Goal: Information Seeking & Learning: Learn about a topic

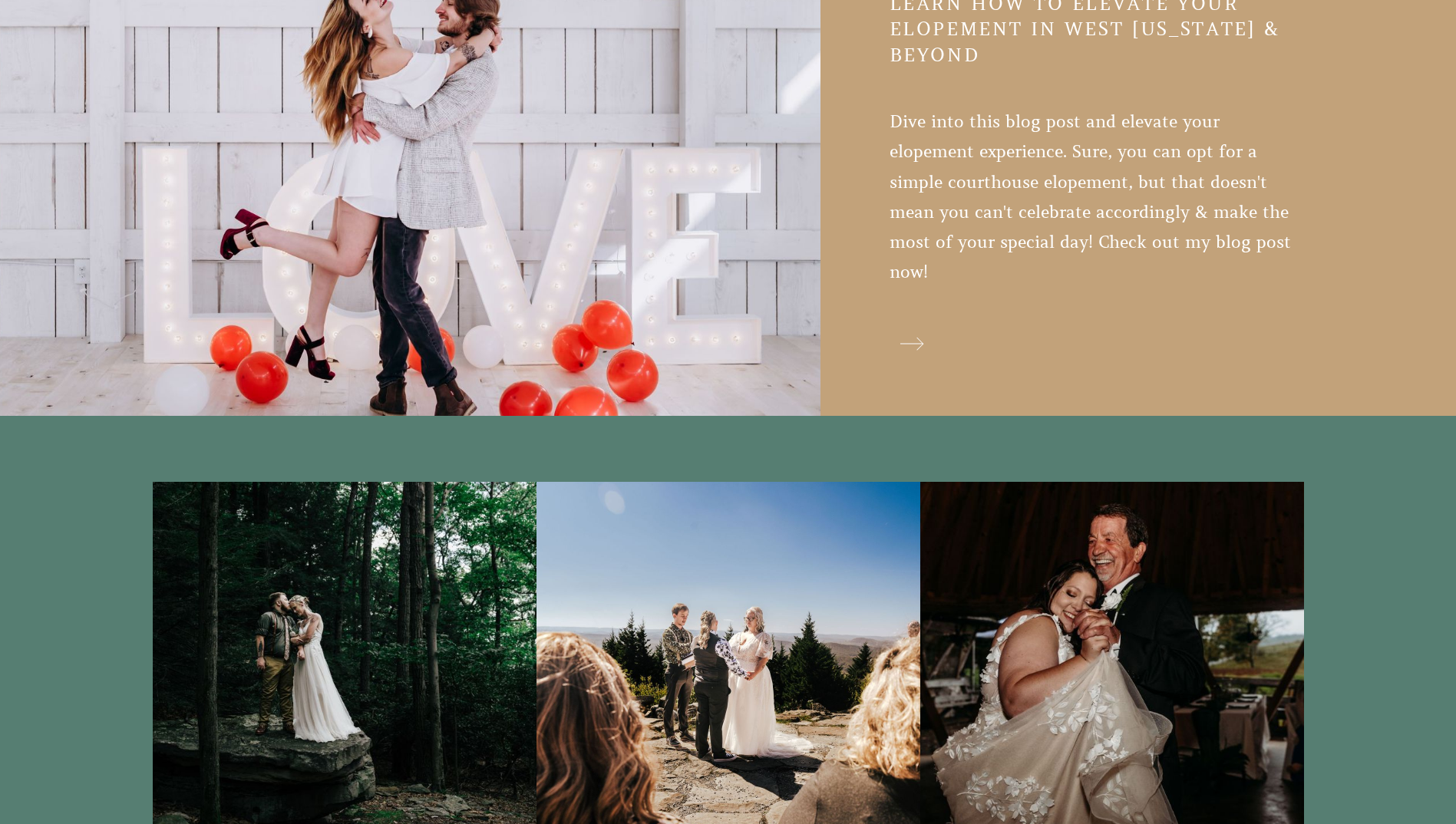
scroll to position [4296, 0]
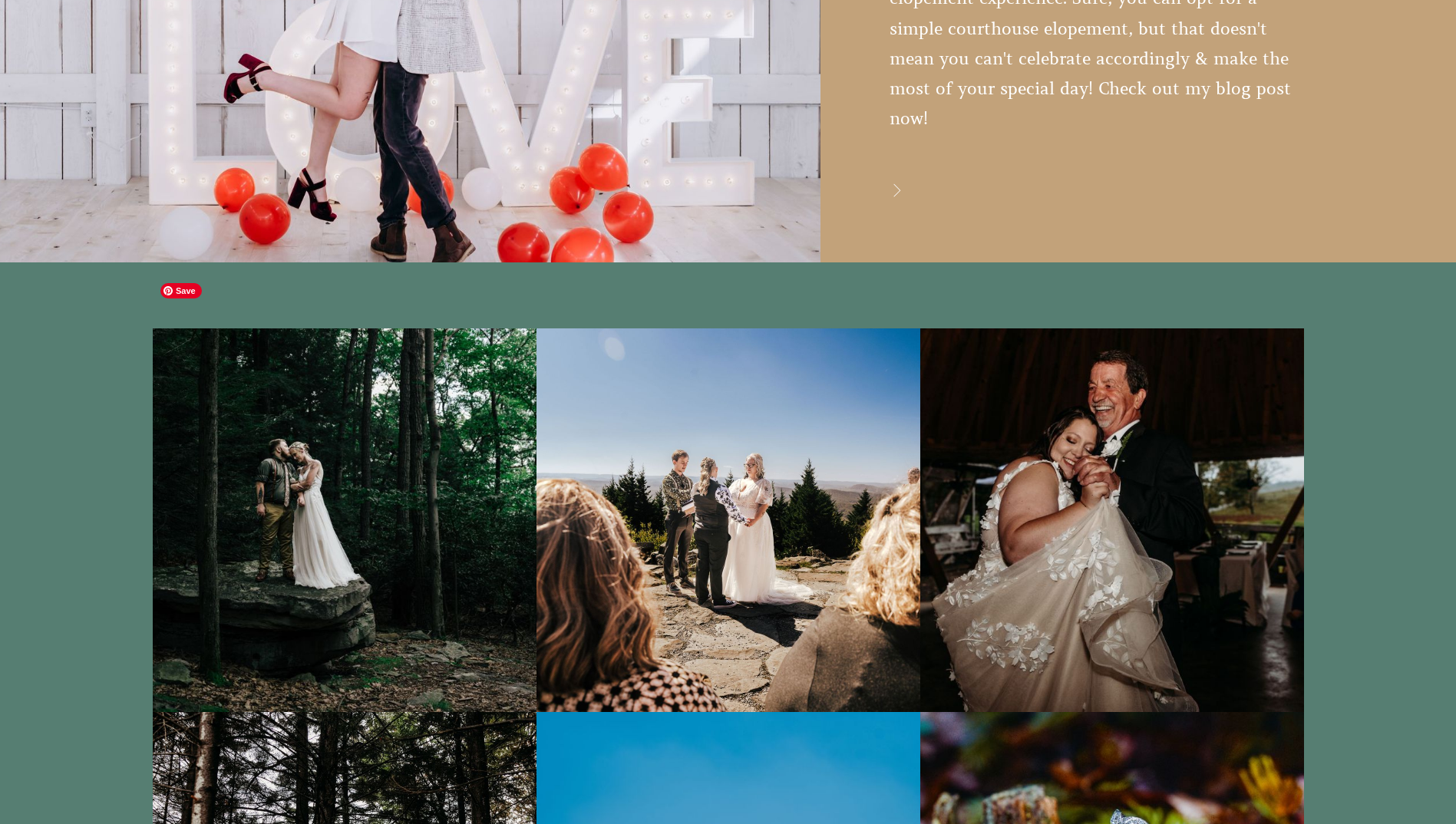
click at [364, 438] on img at bounding box center [344, 520] width 384 height 384
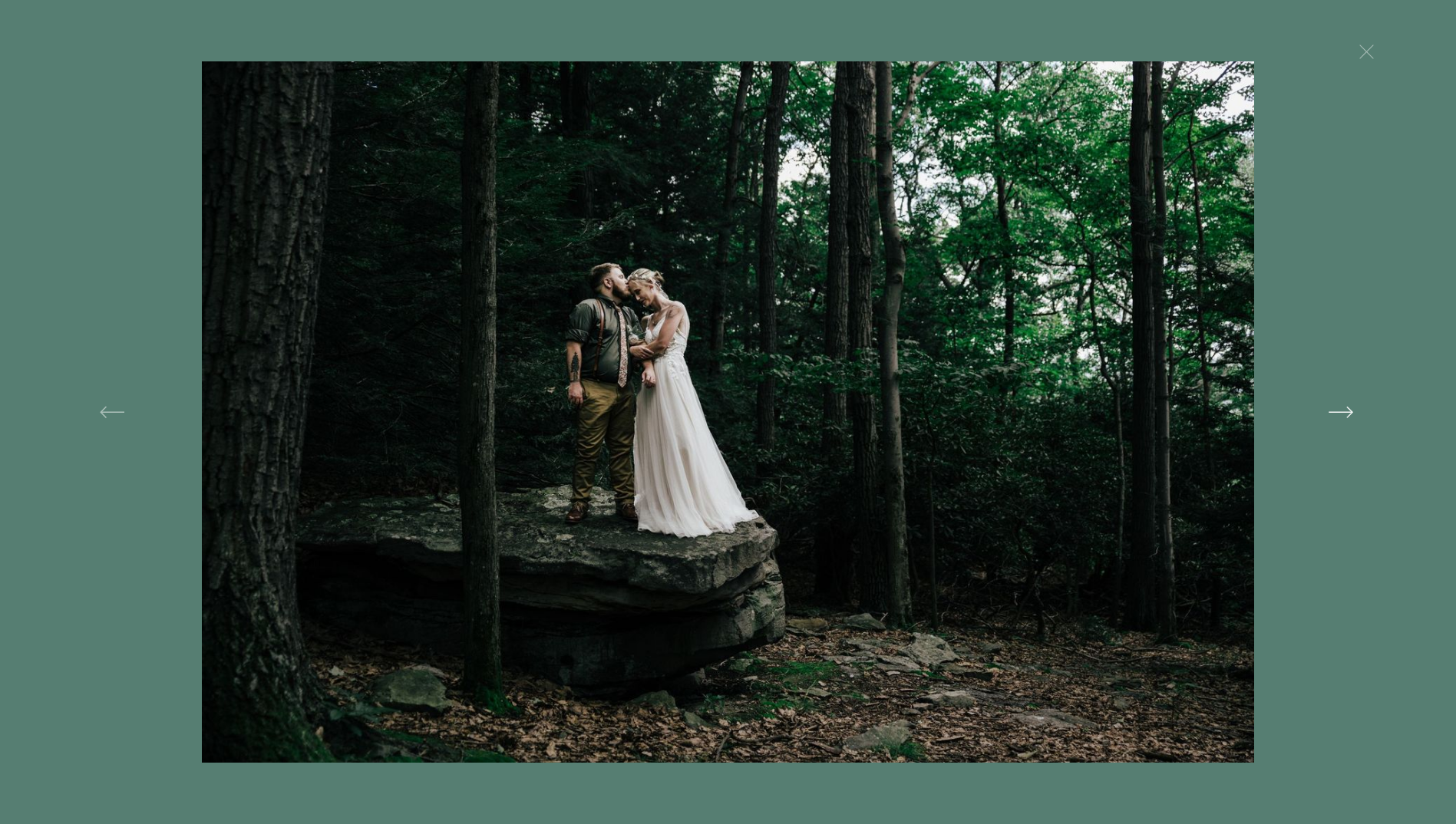
click at [1345, 408] on button at bounding box center [1159, 412] width 502 height 701
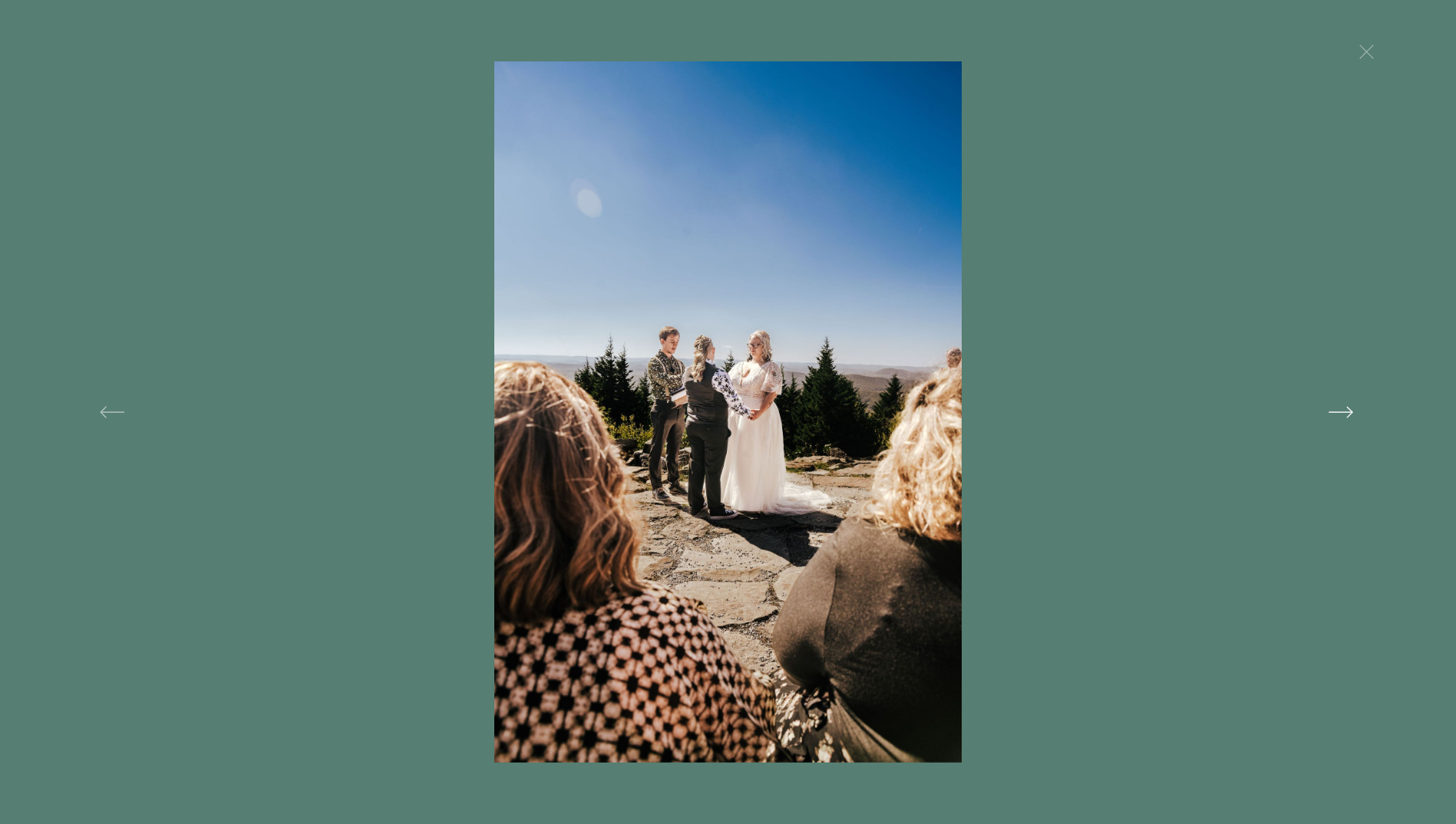
click at [1343, 413] on button at bounding box center [1159, 412] width 502 height 701
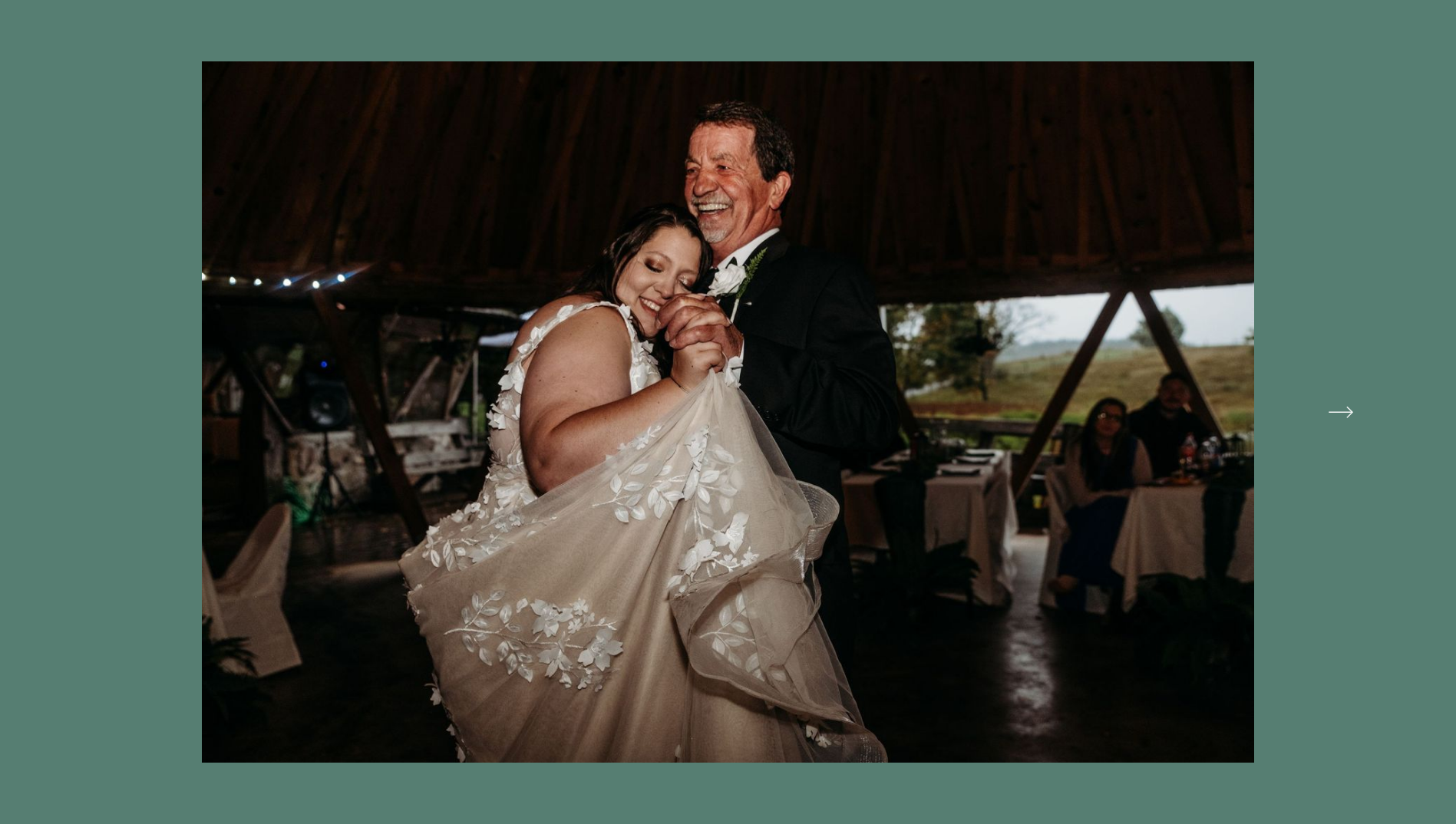
click at [1343, 413] on button at bounding box center [1159, 412] width 502 height 701
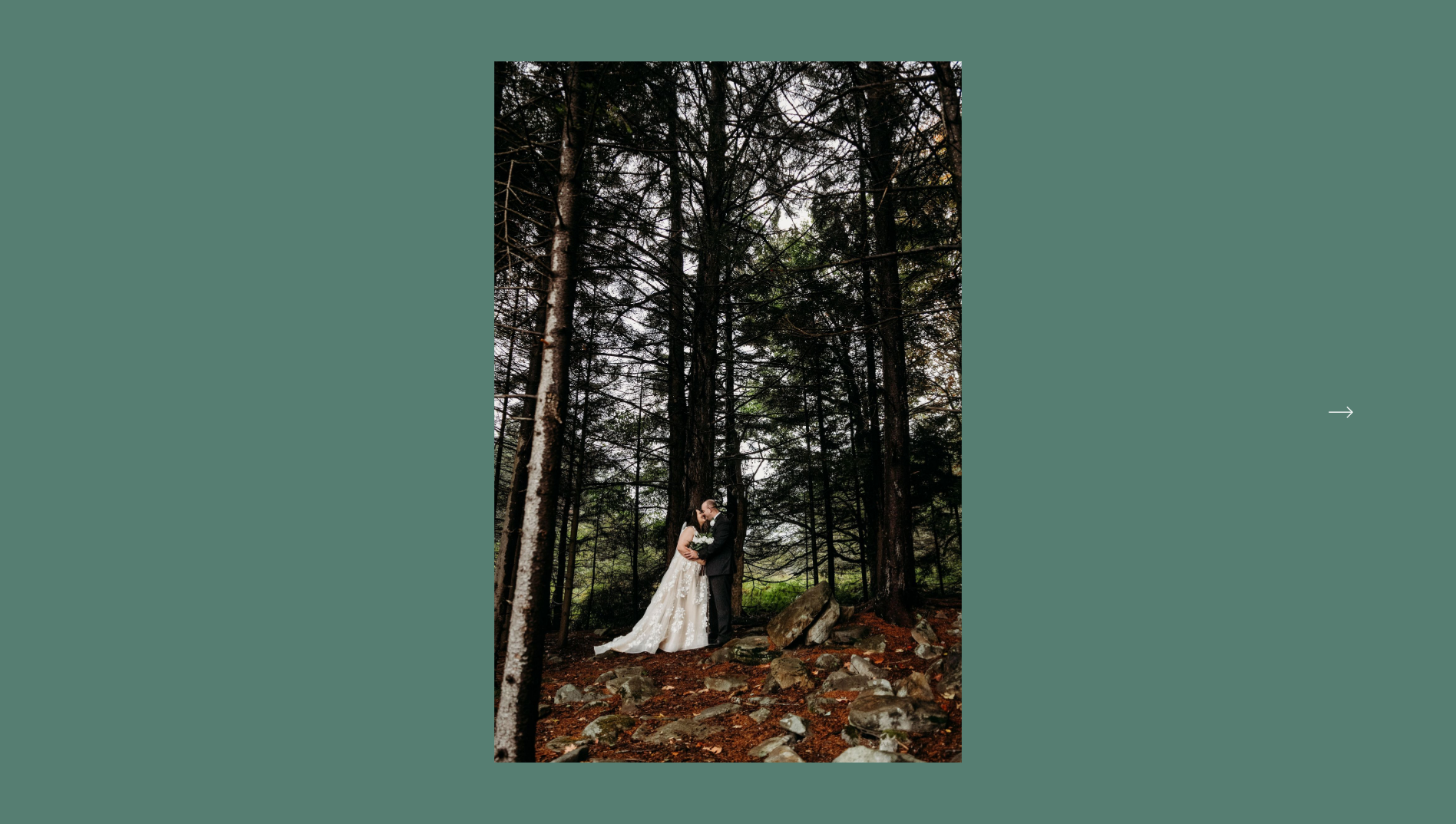
click at [1343, 413] on button at bounding box center [1159, 412] width 502 height 701
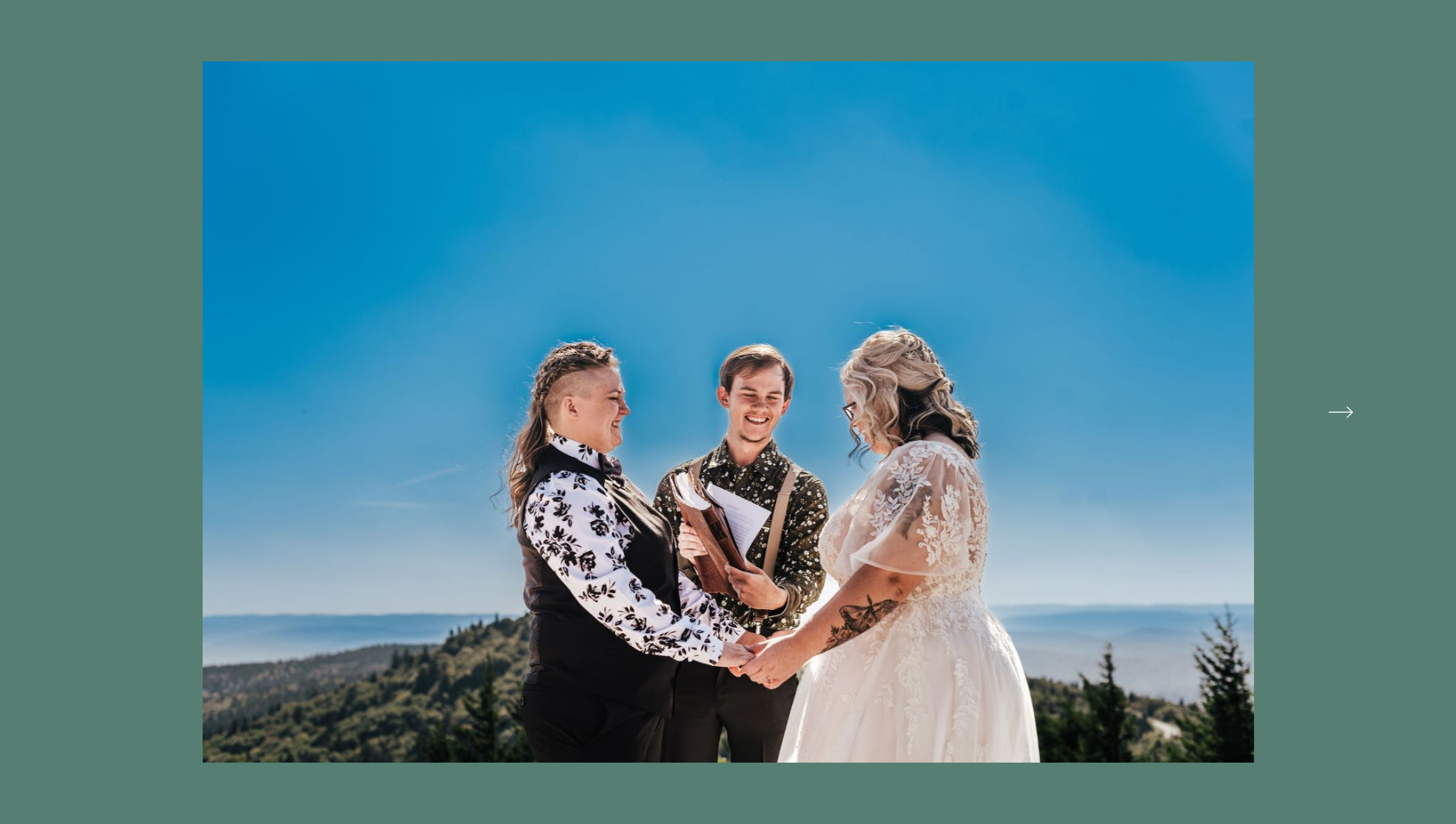
click at [1343, 413] on button at bounding box center [1159, 412] width 502 height 701
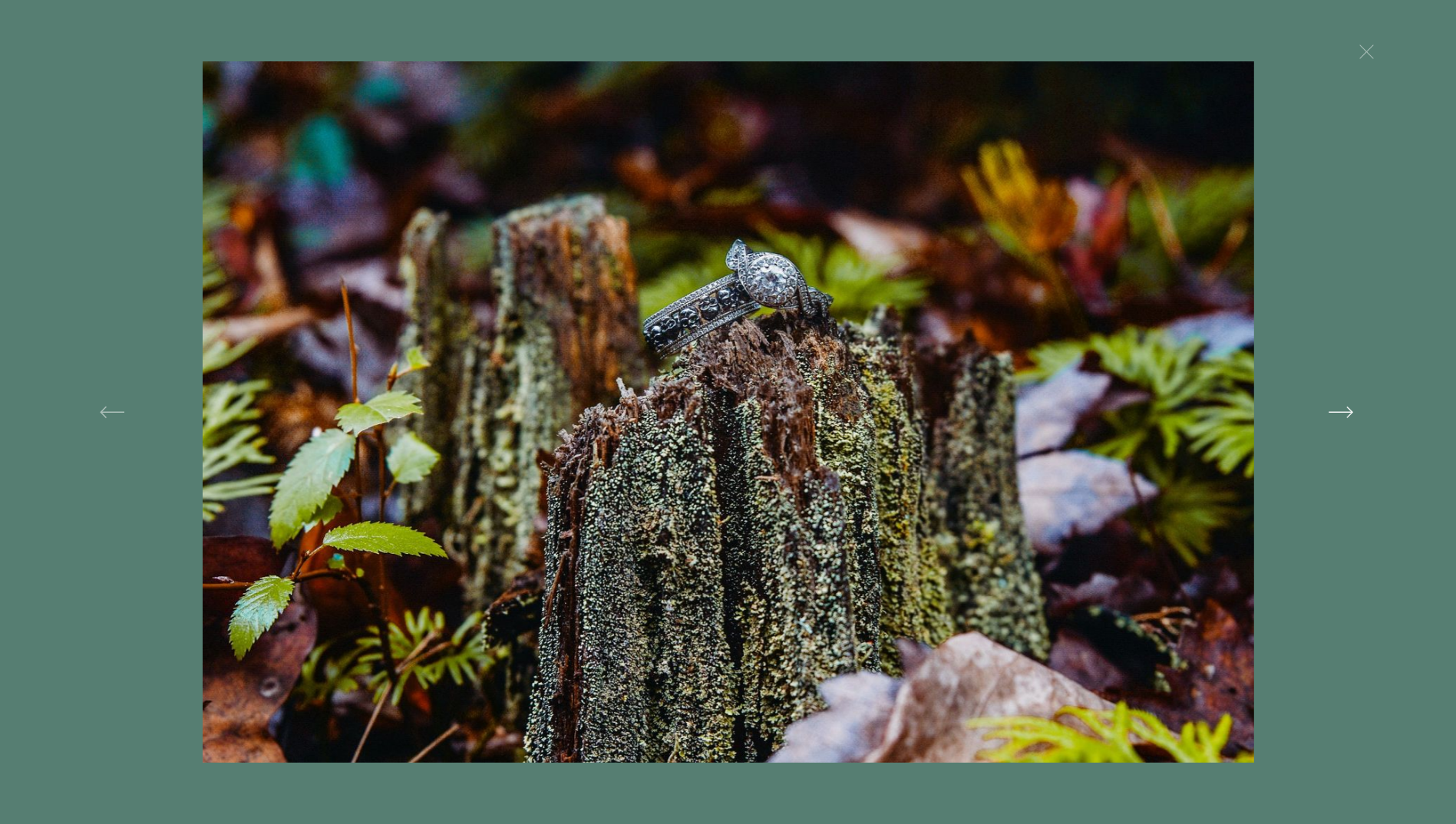
click at [1348, 409] on button at bounding box center [1159, 412] width 502 height 701
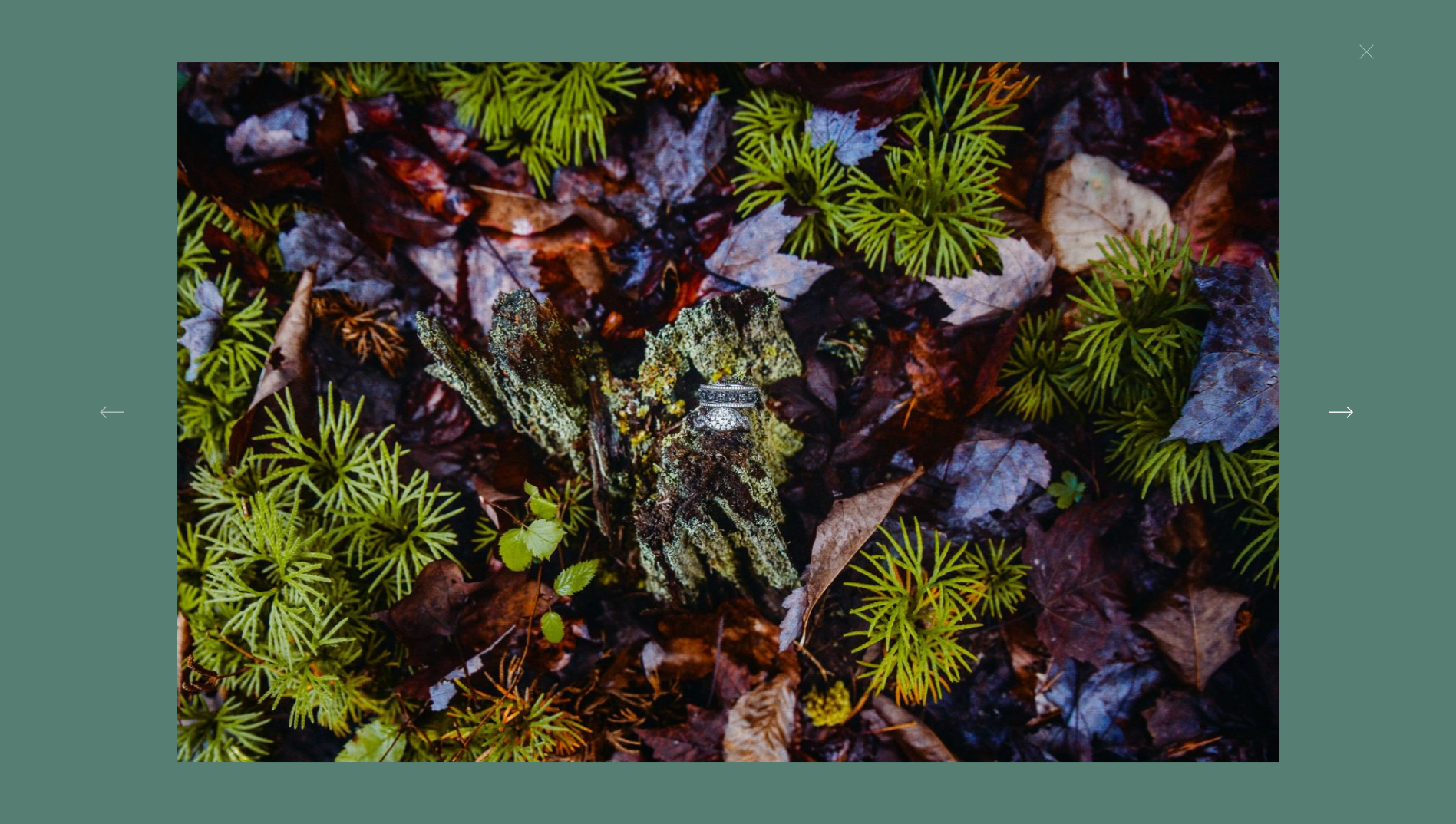
click at [1348, 409] on button at bounding box center [1159, 412] width 502 height 701
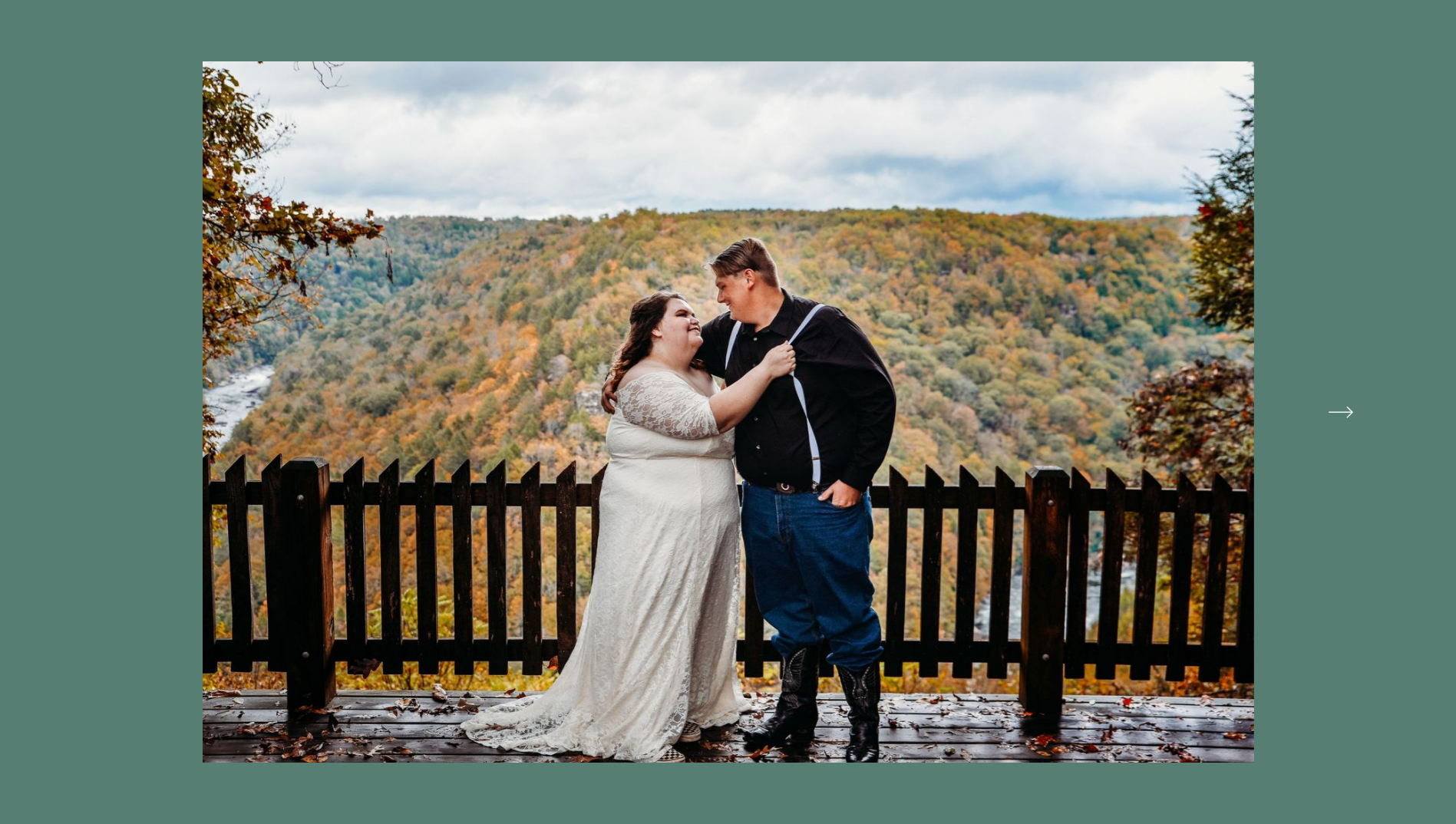
click at [1348, 409] on button at bounding box center [1159, 412] width 502 height 701
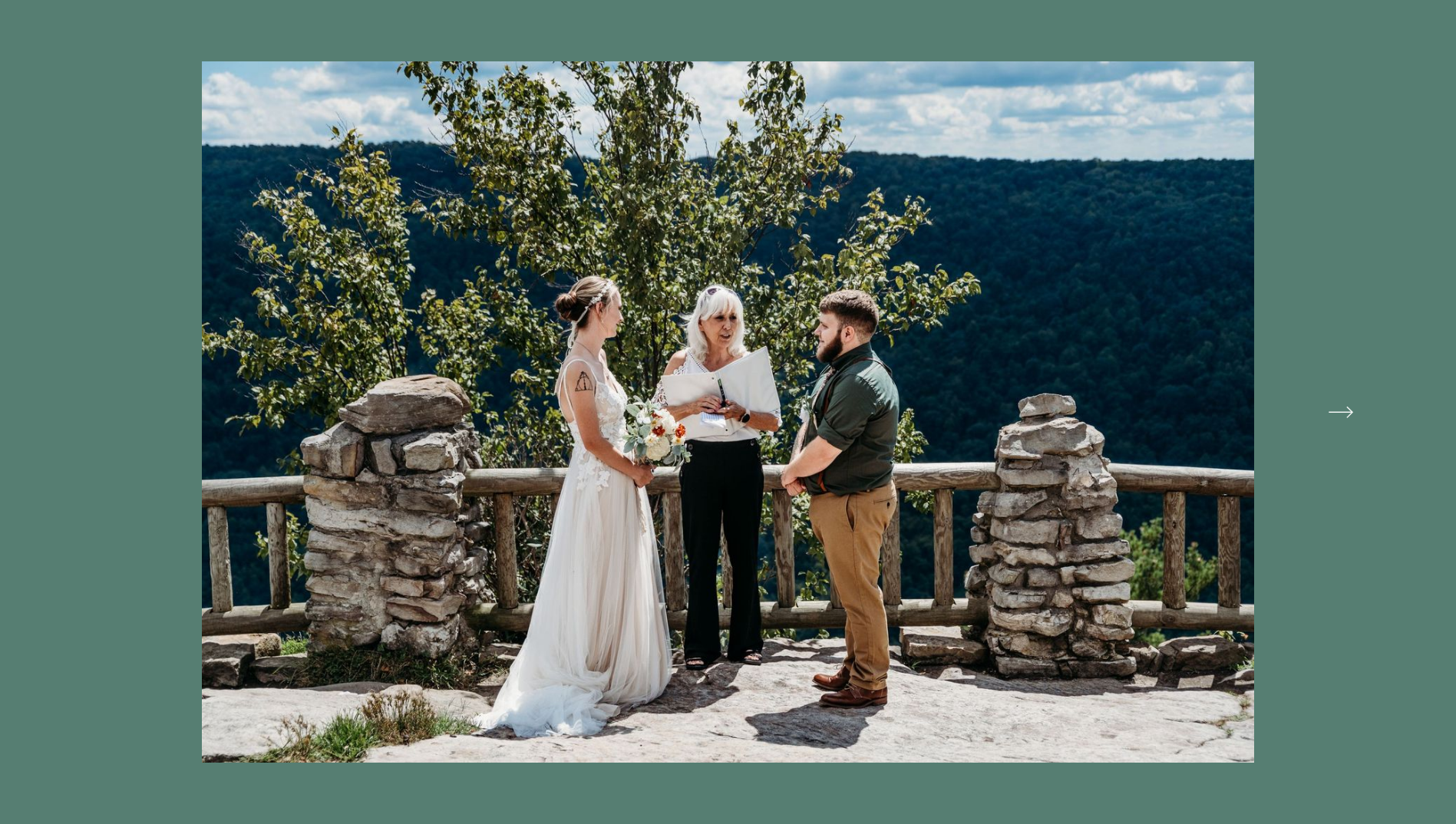
click at [1348, 409] on button at bounding box center [1159, 412] width 502 height 701
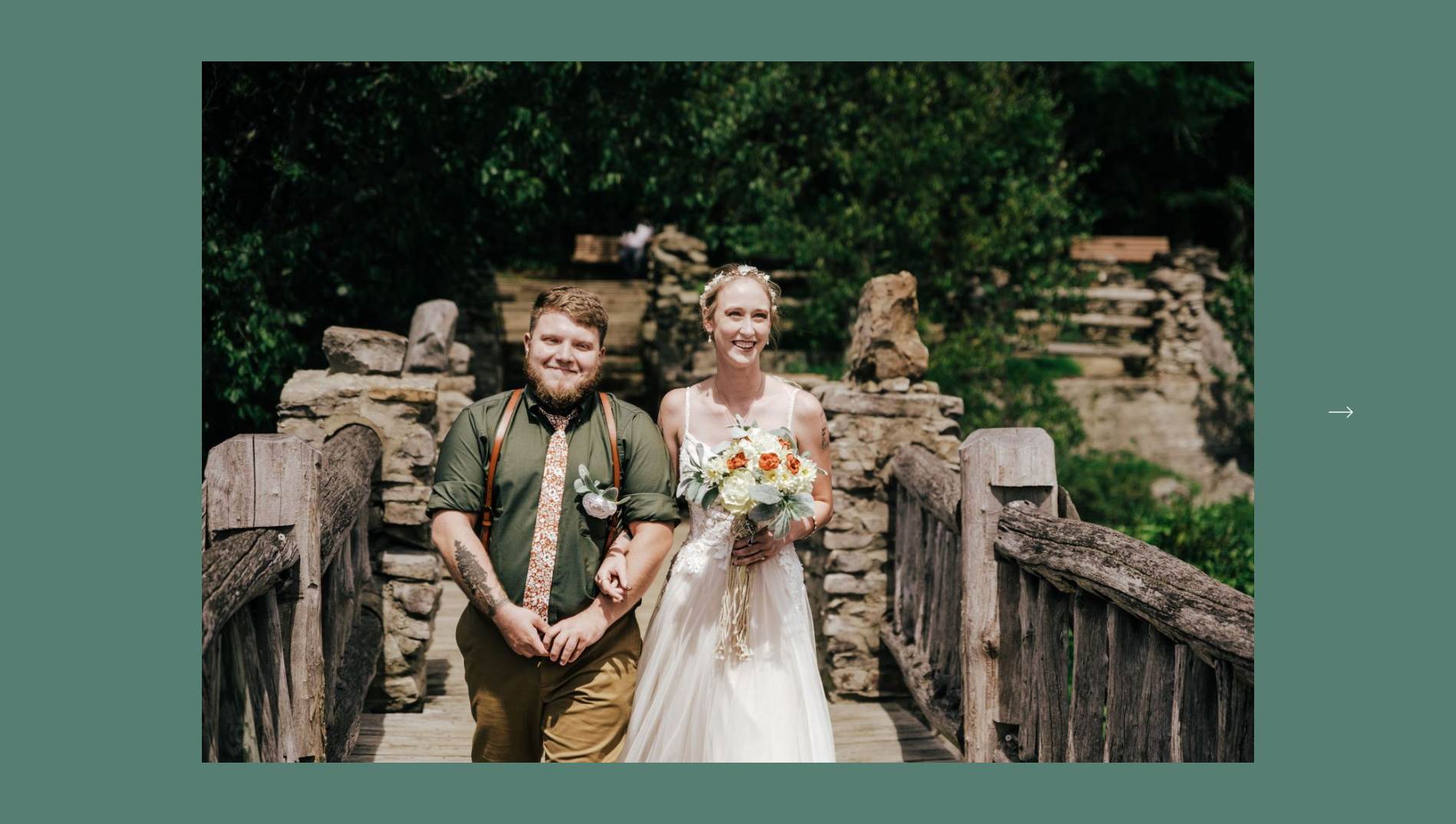
click at [1348, 409] on button at bounding box center [1159, 412] width 502 height 701
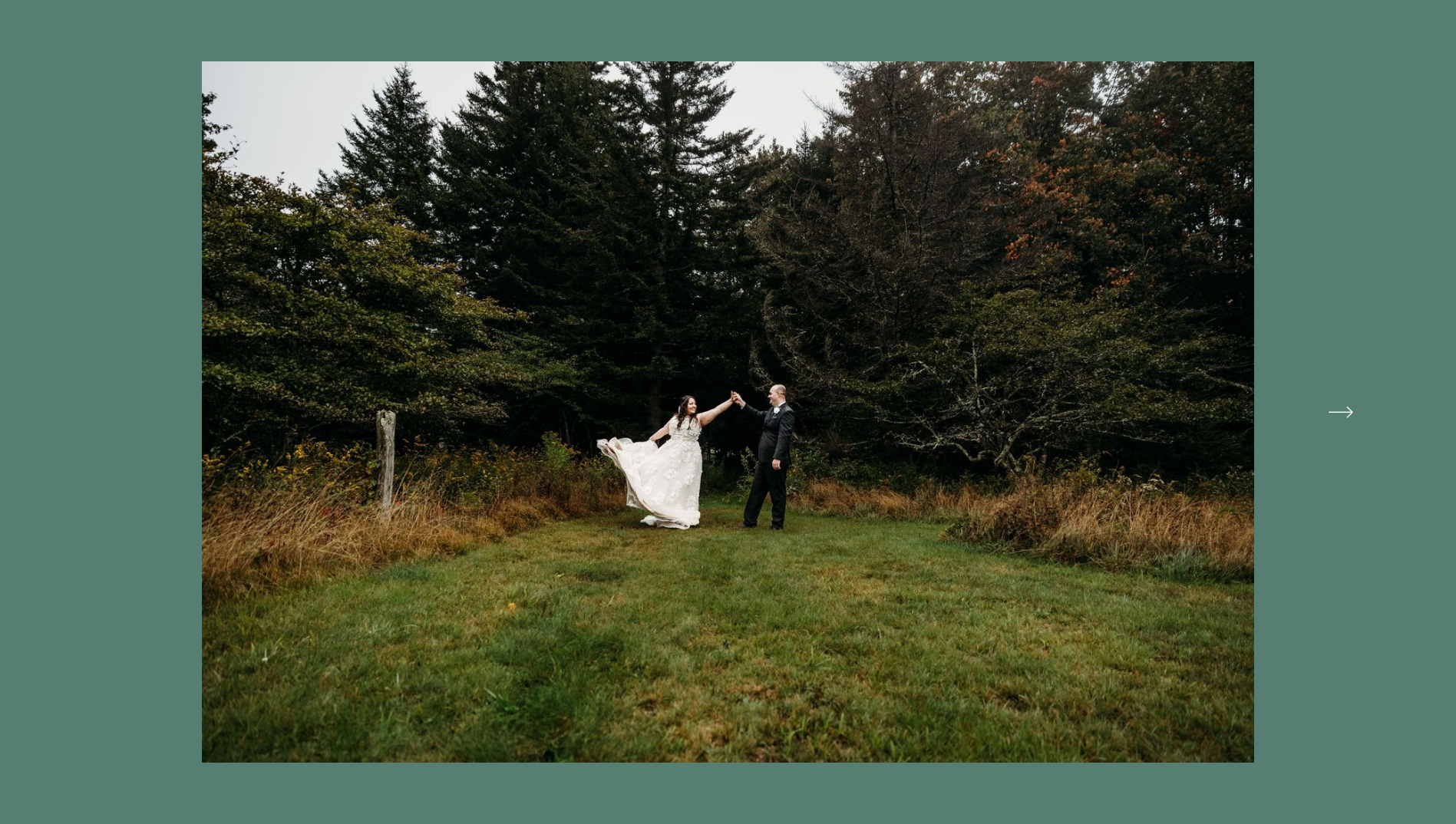
click at [1348, 409] on button at bounding box center [1159, 412] width 502 height 701
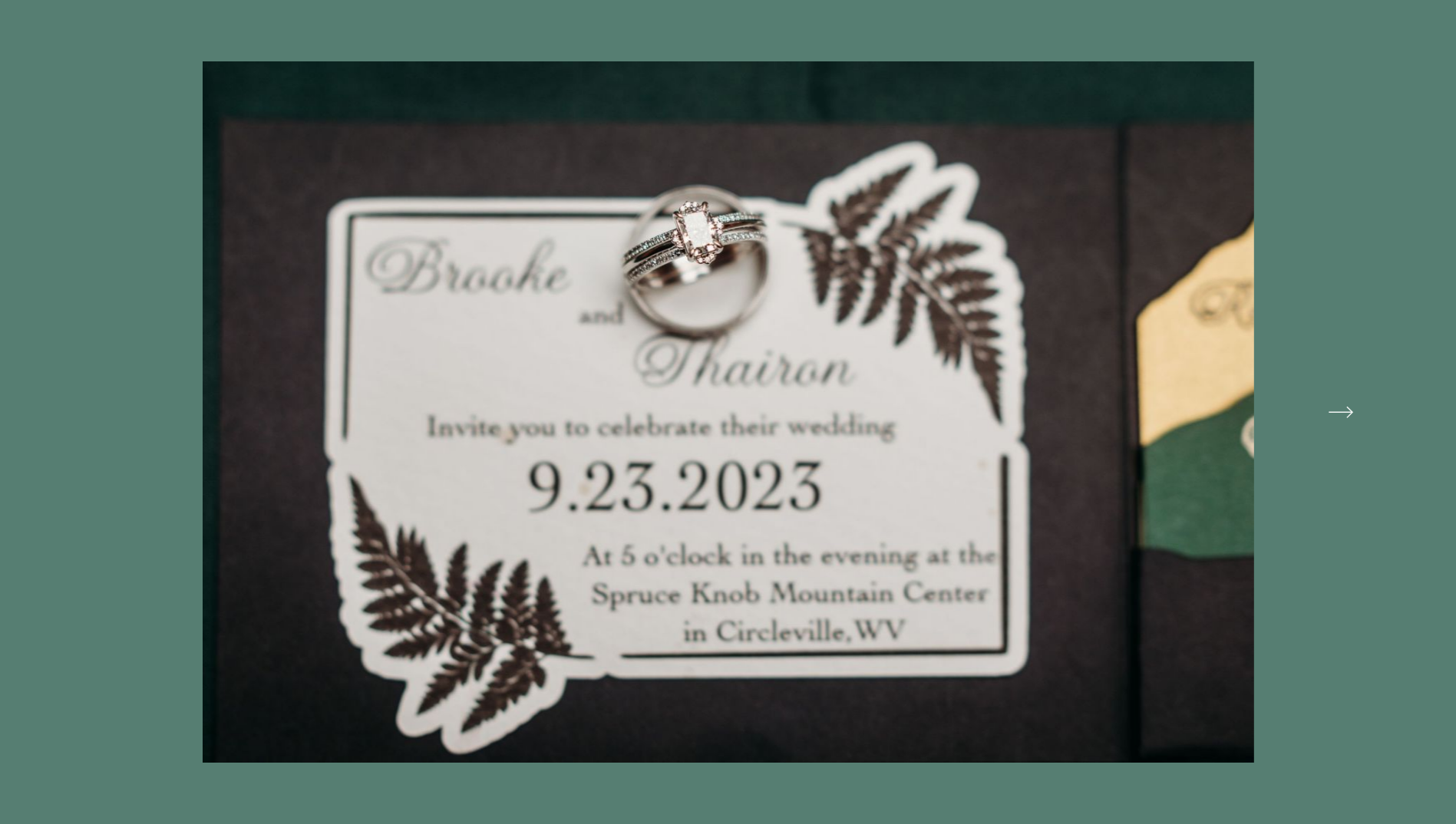
click at [1348, 409] on button at bounding box center [1159, 412] width 502 height 701
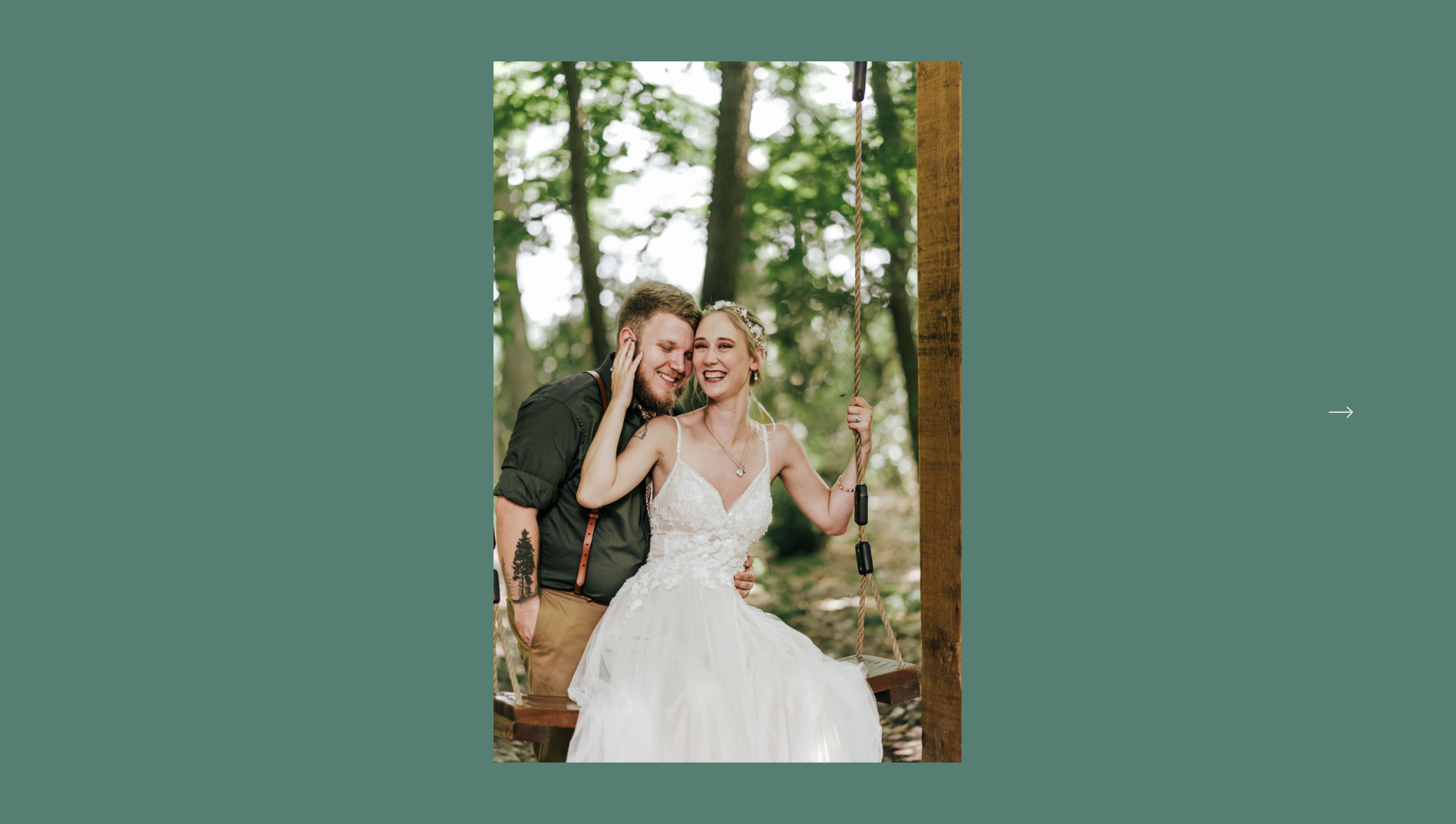
click at [1348, 409] on button at bounding box center [1159, 412] width 502 height 701
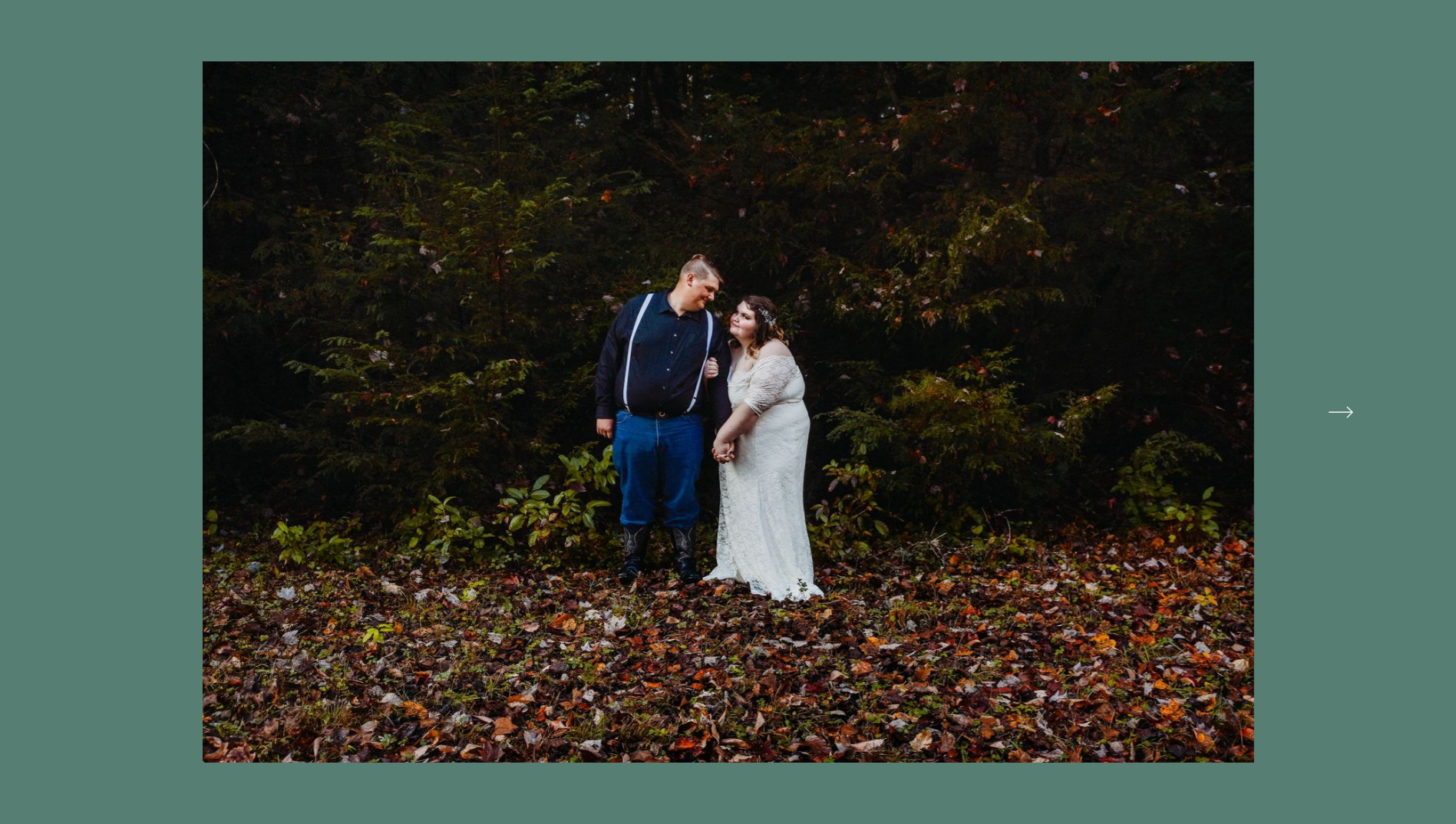
click at [1348, 409] on button at bounding box center [1159, 412] width 502 height 701
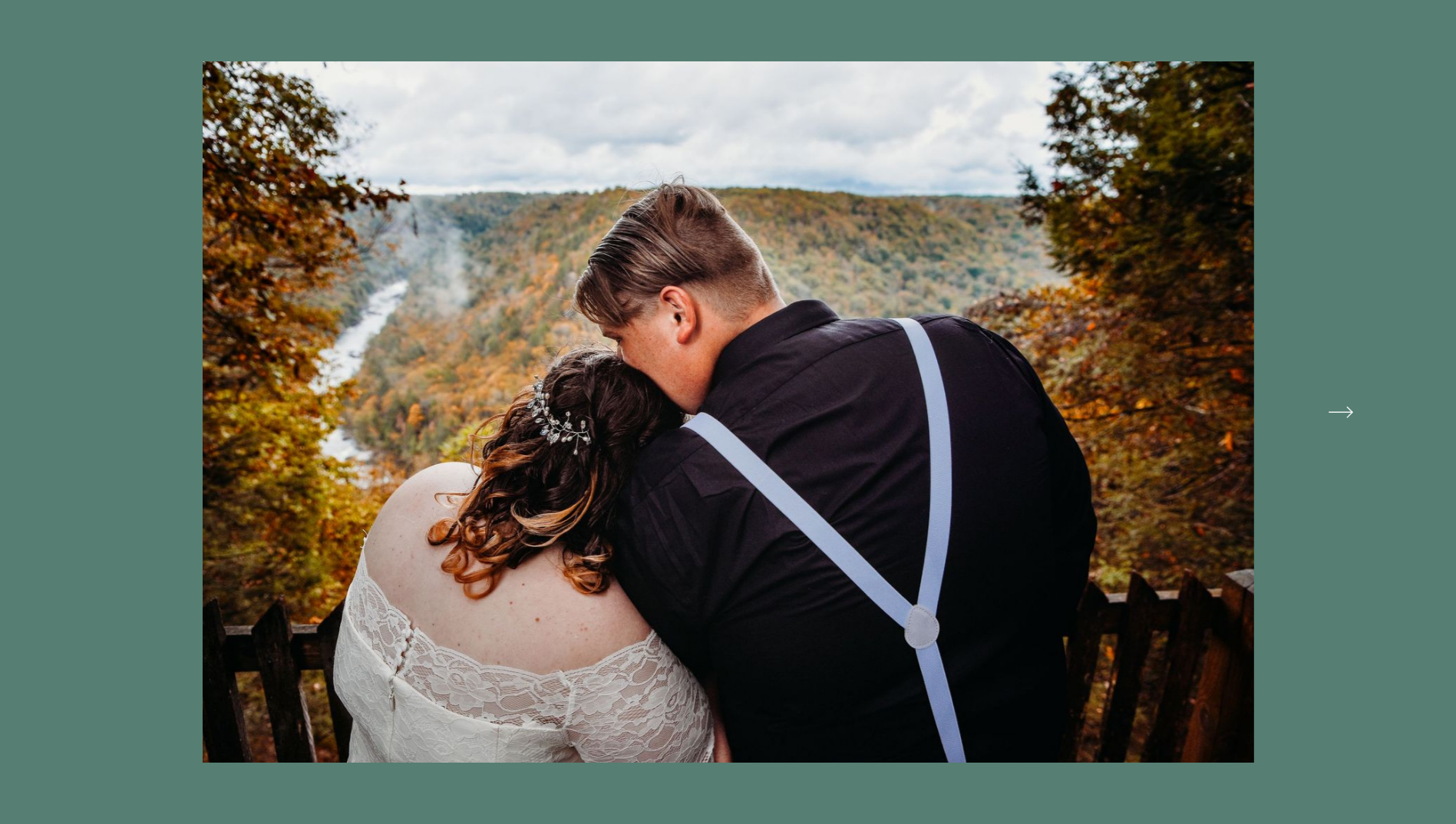
click at [1348, 409] on button at bounding box center [1159, 412] width 502 height 701
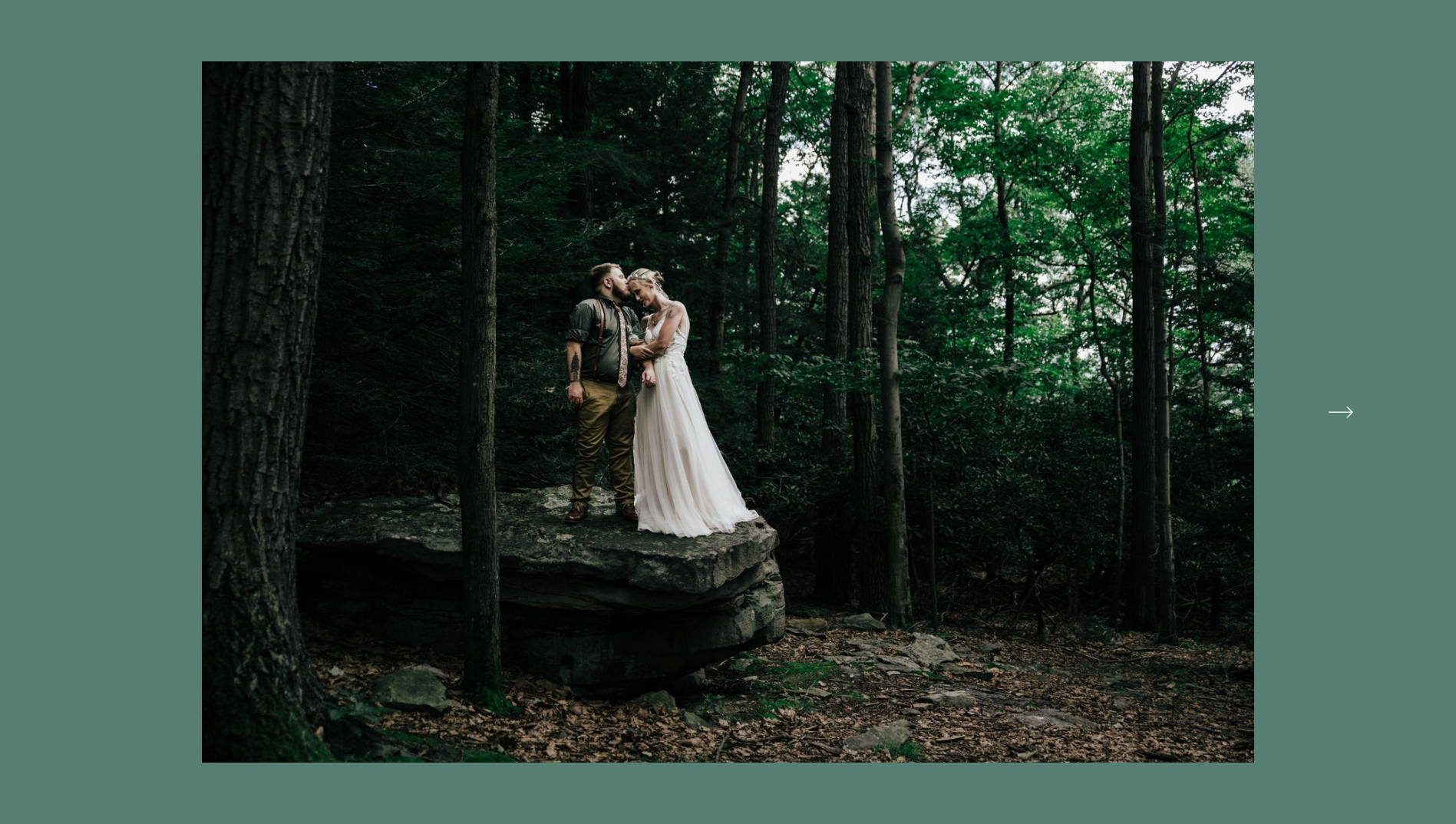
click at [1348, 409] on button at bounding box center [1159, 412] width 502 height 701
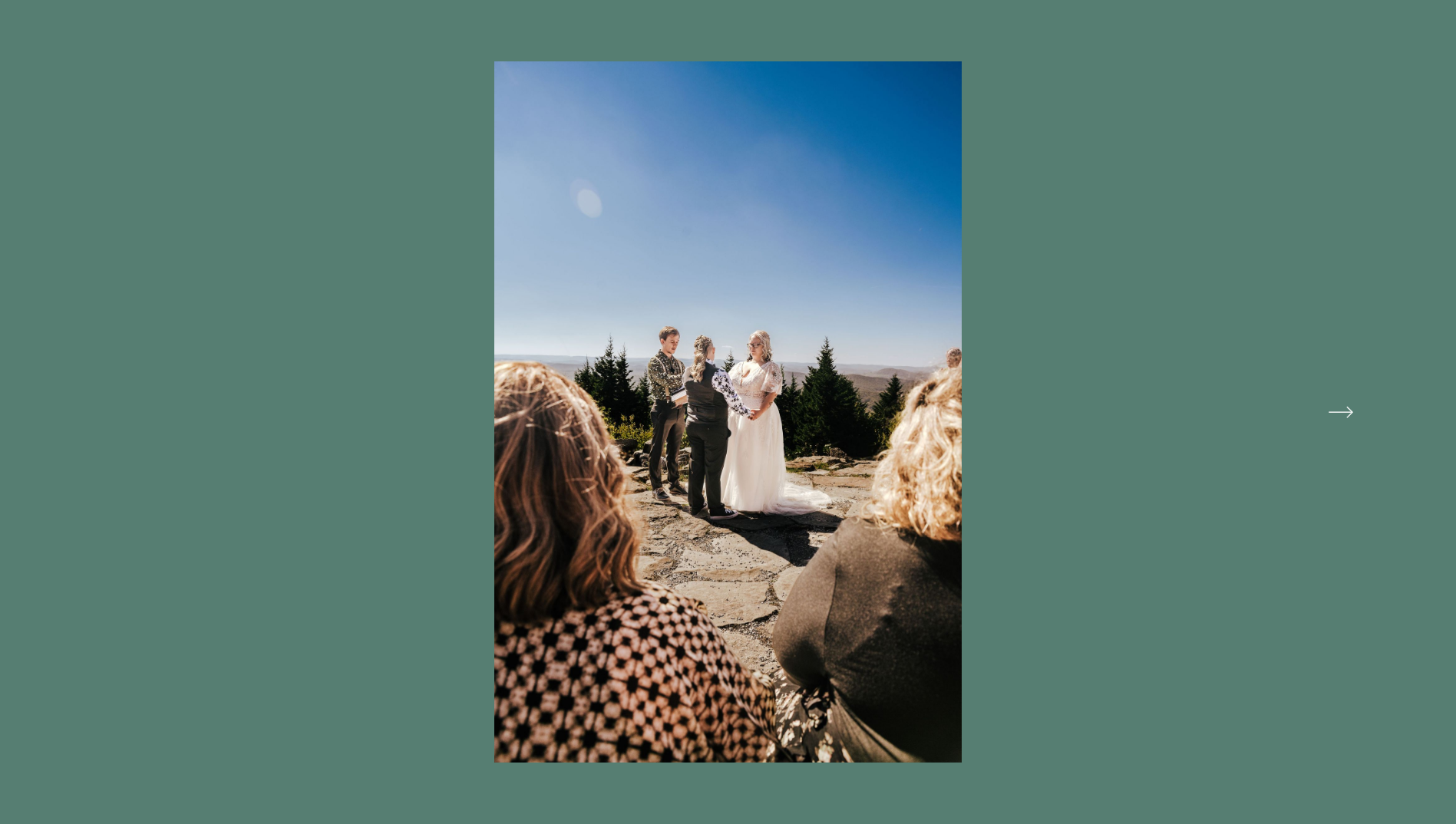
click at [1348, 409] on button at bounding box center [1159, 412] width 502 height 701
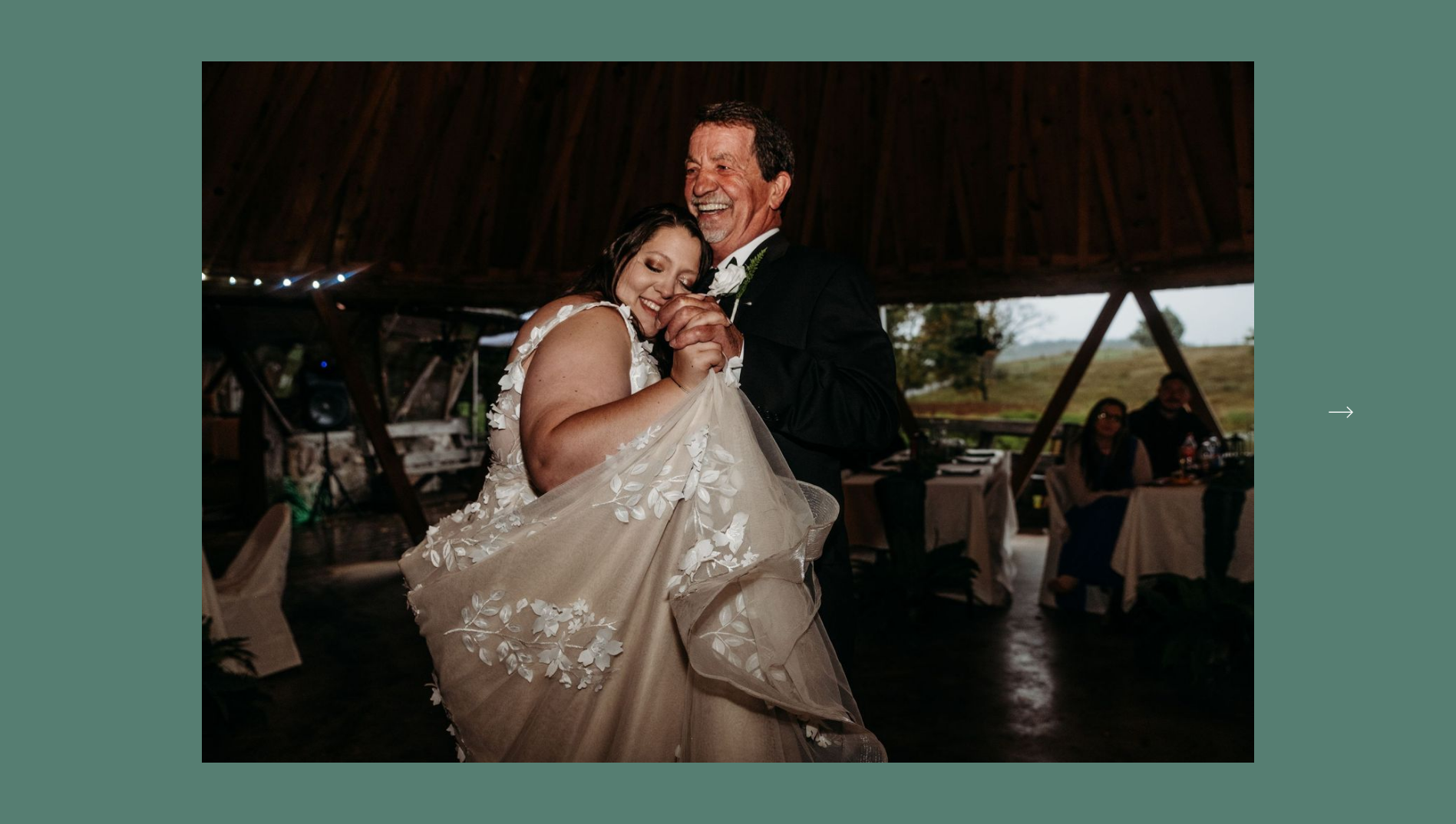
click at [1348, 409] on button at bounding box center [1159, 412] width 502 height 701
